Goal: Information Seeking & Learning: Learn about a topic

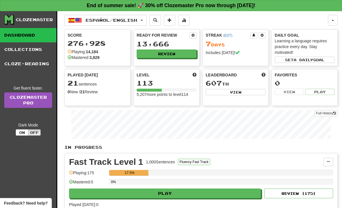
click at [143, 21] on span "button" at bounding box center [142, 20] width 2 height 1
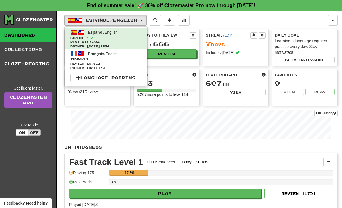
click at [138, 61] on span "Streak: 3" at bounding box center [105, 59] width 71 height 4
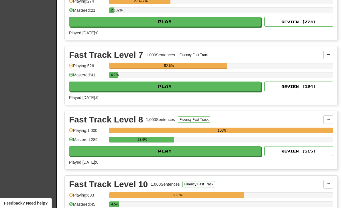
scroll to position [236, 0]
click at [237, 151] on button "Play" at bounding box center [165, 151] width 192 height 10
select select "**"
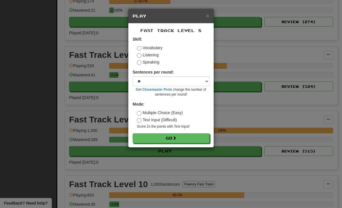
click at [195, 139] on button "Go" at bounding box center [171, 138] width 77 height 10
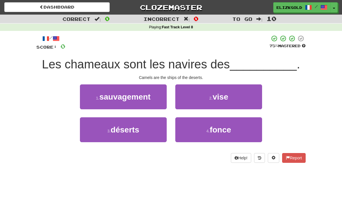
click at [149, 130] on button "3 . déserts" at bounding box center [123, 129] width 87 height 25
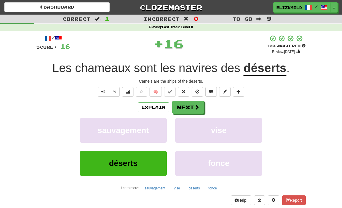
click at [198, 101] on button "Next" at bounding box center [188, 107] width 32 height 13
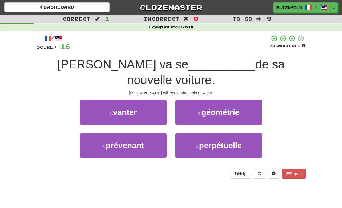
click at [150, 100] on button "1 . vanter" at bounding box center [123, 112] width 87 height 25
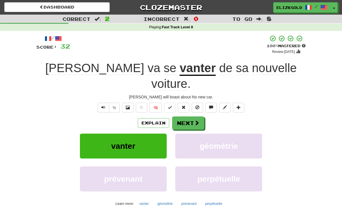
click at [198, 117] on button "Next" at bounding box center [188, 123] width 32 height 13
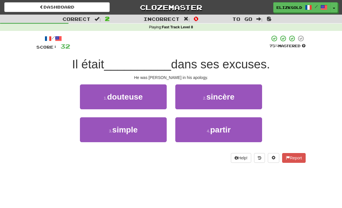
click at [251, 95] on button "2 . sincère" at bounding box center [218, 96] width 87 height 25
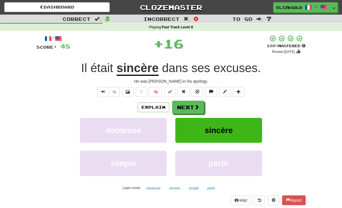
click at [198, 105] on span at bounding box center [196, 106] width 5 height 5
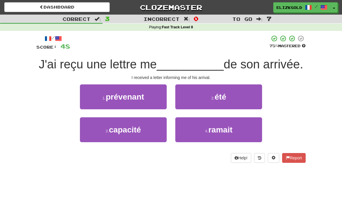
click at [145, 97] on button "1 . prévenant" at bounding box center [123, 96] width 87 height 25
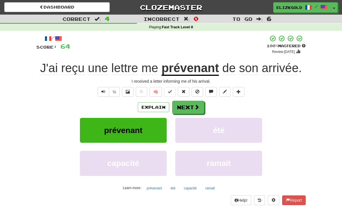
click at [198, 106] on span at bounding box center [196, 106] width 5 height 5
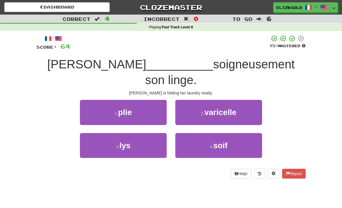
click at [153, 100] on button "1 . plie" at bounding box center [123, 112] width 87 height 25
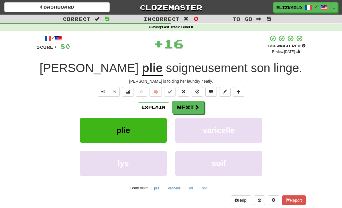
click at [197, 104] on span at bounding box center [196, 106] width 5 height 5
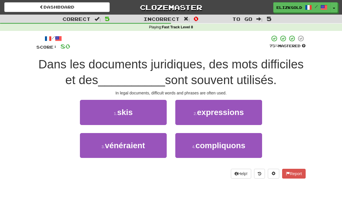
click at [248, 114] on button "2 . expressions" at bounding box center [218, 112] width 87 height 25
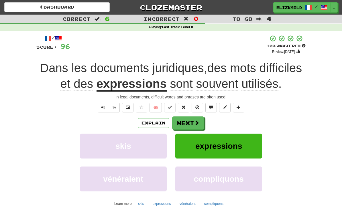
click at [190, 118] on button "Next" at bounding box center [188, 123] width 32 height 13
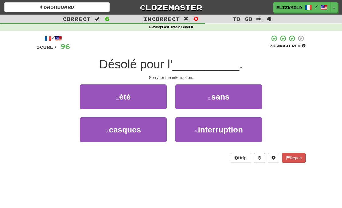
click at [249, 131] on button "4 . interruption" at bounding box center [218, 129] width 87 height 25
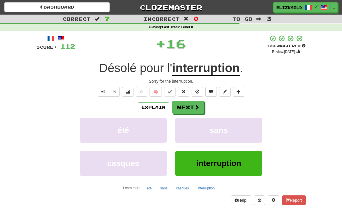
click at [188, 109] on button "Next" at bounding box center [188, 107] width 32 height 13
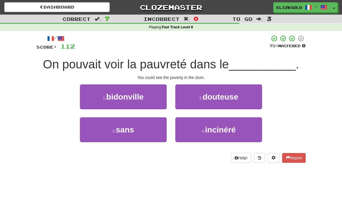
click at [159, 96] on button "1 . bidonville" at bounding box center [123, 96] width 87 height 25
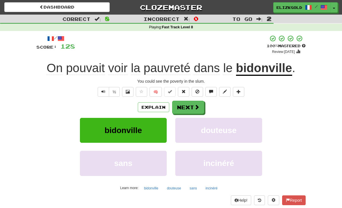
click at [198, 108] on span at bounding box center [196, 106] width 5 height 5
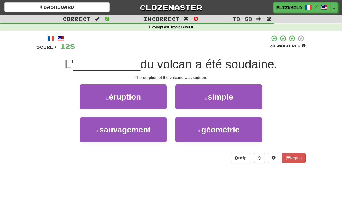
click at [146, 98] on button "1 . éruption" at bounding box center [123, 96] width 87 height 25
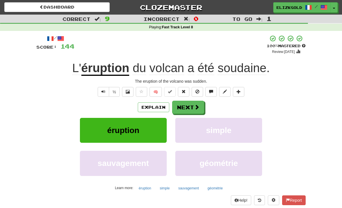
click at [197, 108] on span at bounding box center [196, 106] width 5 height 5
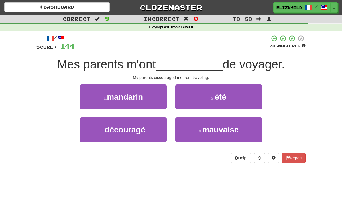
click at [155, 133] on button "3 . découragé" at bounding box center [123, 129] width 87 height 25
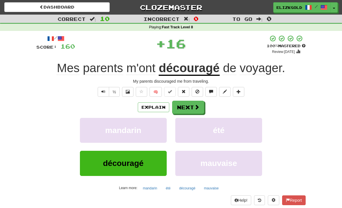
click at [195, 106] on span at bounding box center [196, 106] width 5 height 5
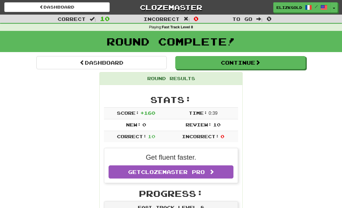
click at [295, 62] on button "Continue" at bounding box center [240, 62] width 130 height 13
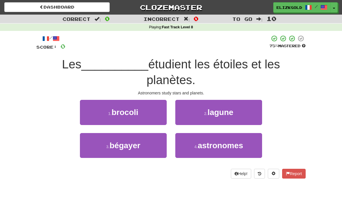
click at [246, 150] on button "4 . astronomes" at bounding box center [218, 145] width 87 height 25
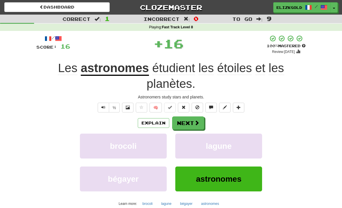
click at [197, 121] on span at bounding box center [196, 122] width 5 height 5
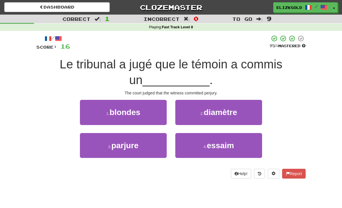
click at [159, 151] on button "3 . parjure" at bounding box center [123, 145] width 87 height 25
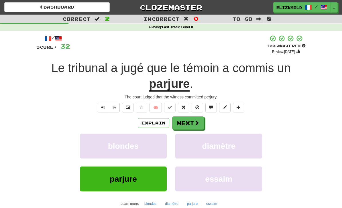
click at [197, 123] on span at bounding box center [196, 122] width 5 height 5
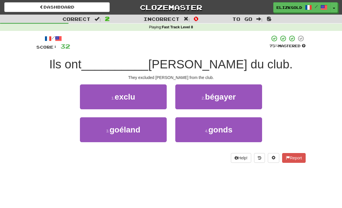
click at [158, 98] on button "1 . exclu" at bounding box center [123, 96] width 87 height 25
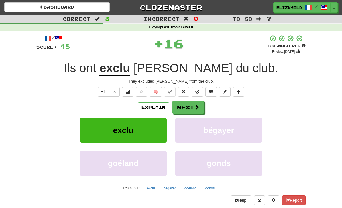
click at [196, 102] on button "Next" at bounding box center [188, 107] width 32 height 13
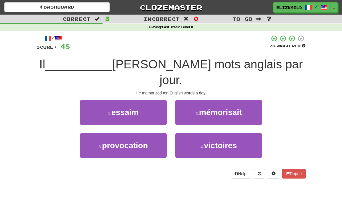
click at [256, 100] on button "2 . mémorisait" at bounding box center [218, 112] width 87 height 25
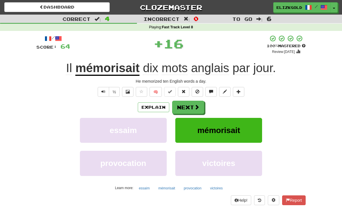
click at [196, 105] on span at bounding box center [196, 106] width 5 height 5
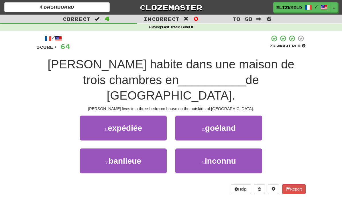
click at [163, 149] on button "3 . banlieue" at bounding box center [123, 161] width 87 height 25
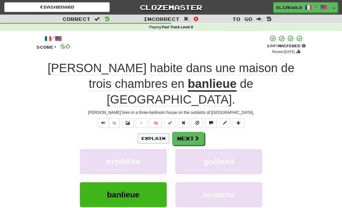
click at [198, 136] on span at bounding box center [196, 138] width 5 height 5
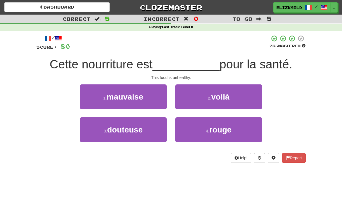
click at [162, 98] on button "1 . mauvaise" at bounding box center [123, 96] width 87 height 25
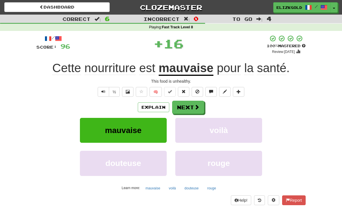
click at [196, 106] on span at bounding box center [196, 106] width 5 height 5
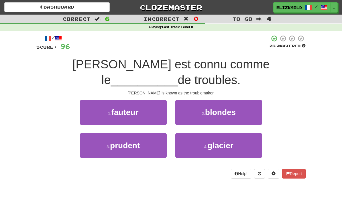
click at [145, 100] on button "1 . fauteur" at bounding box center [123, 112] width 87 height 25
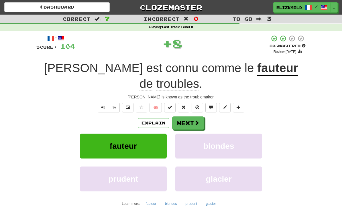
click at [149, 118] on button "Explain" at bounding box center [153, 123] width 31 height 10
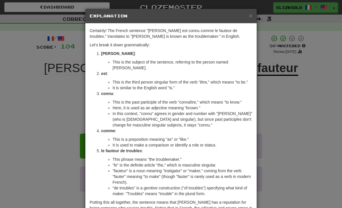
click at [291, 160] on div "× Explanation Certainly! The French sentence "Billy est connu comme le fauteur …" at bounding box center [171, 104] width 342 height 208
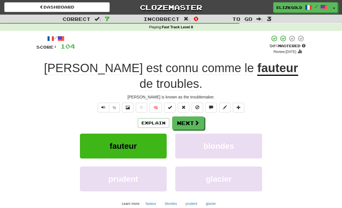
click at [195, 120] on span at bounding box center [196, 122] width 5 height 5
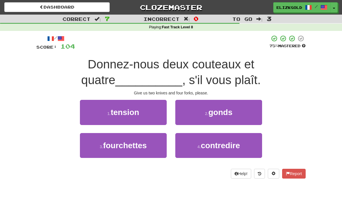
click at [152, 148] on button "3 . fourchettes" at bounding box center [123, 145] width 87 height 25
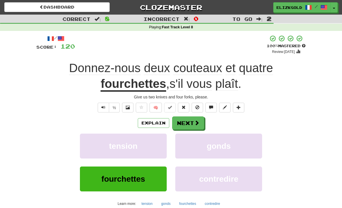
click at [198, 118] on button "Next" at bounding box center [188, 123] width 32 height 13
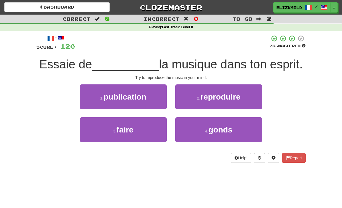
click at [250, 101] on button "2 . reproduire" at bounding box center [218, 96] width 87 height 25
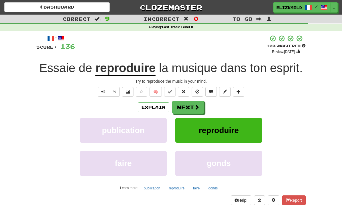
click at [196, 106] on span at bounding box center [196, 106] width 5 height 5
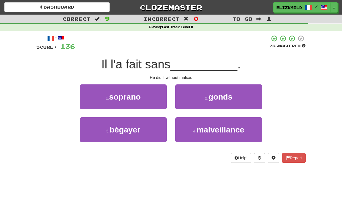
click at [232, 123] on button "4 . malveillance" at bounding box center [218, 129] width 87 height 25
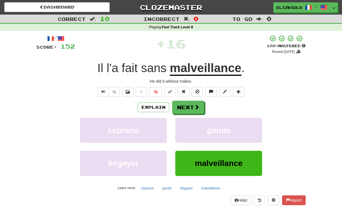
click at [199, 110] on button "Next" at bounding box center [188, 107] width 32 height 13
